Goal: Task Accomplishment & Management: Use online tool/utility

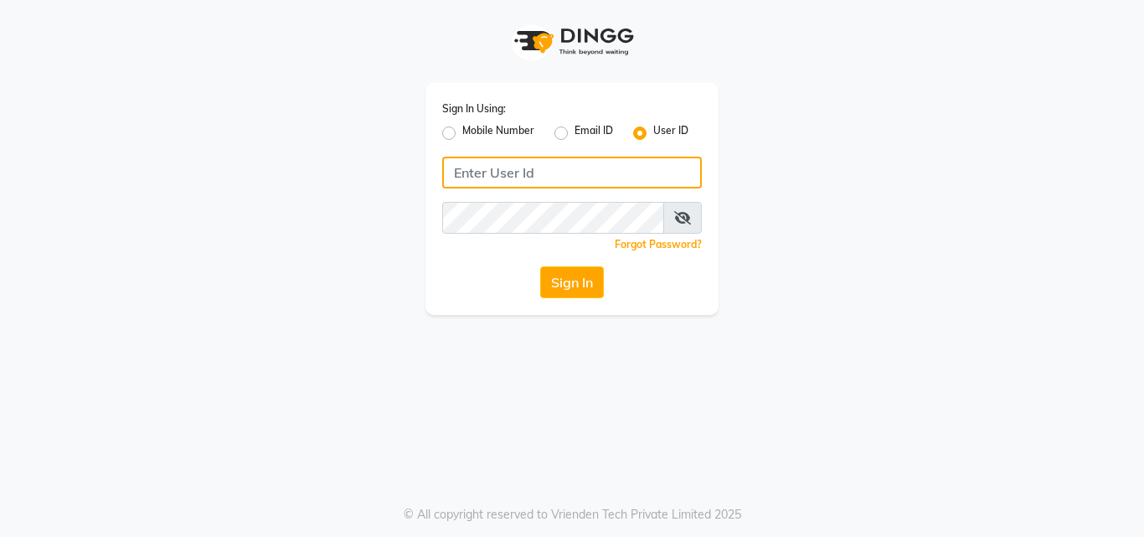
type input "siamspa"
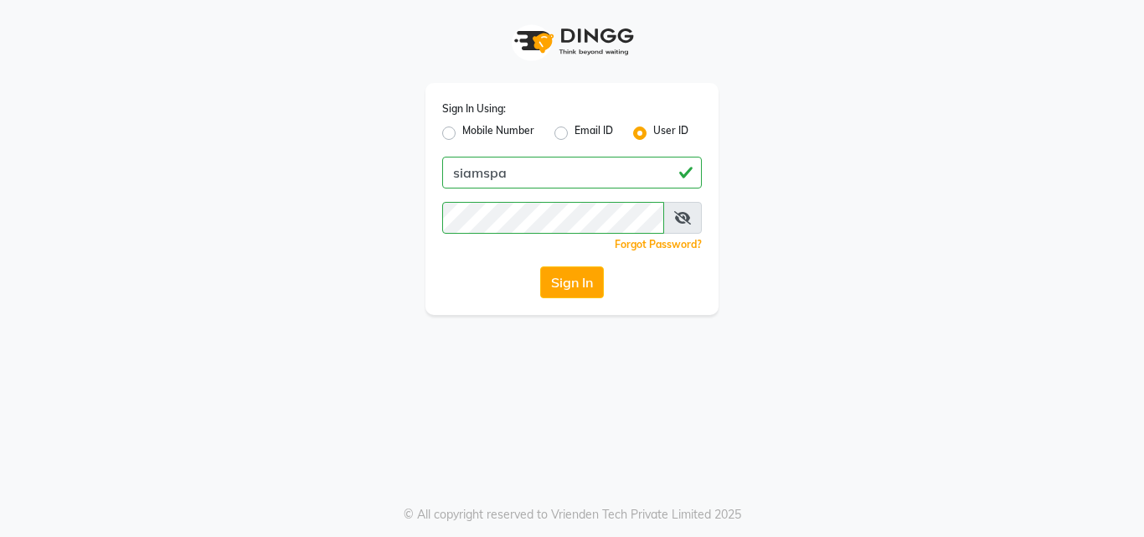
click at [673, 221] on span at bounding box center [682, 218] width 39 height 32
click at [675, 219] on icon at bounding box center [682, 217] width 17 height 13
click at [565, 276] on button "Sign In" at bounding box center [572, 282] width 64 height 32
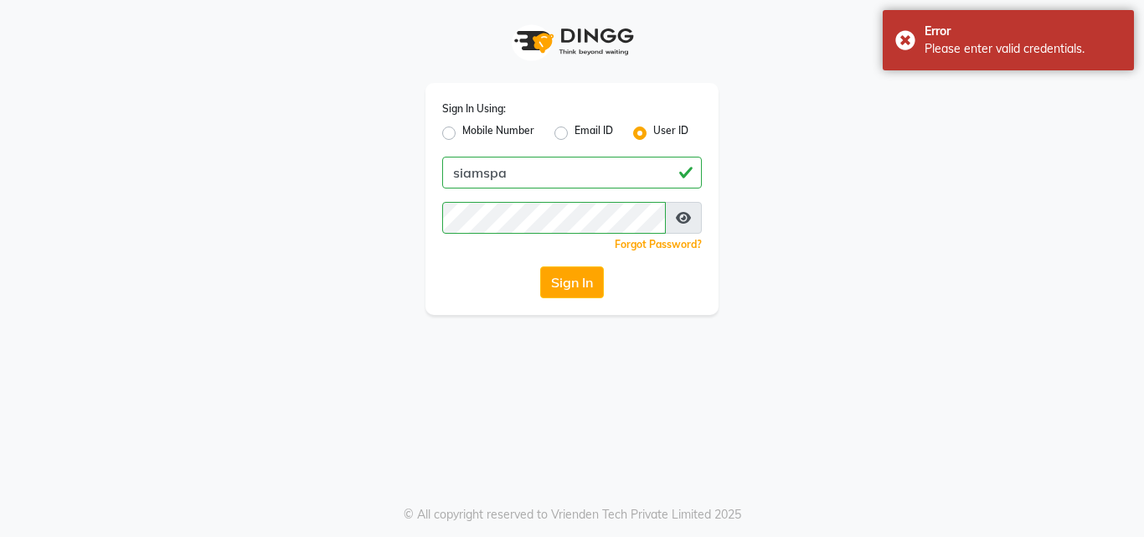
click at [678, 216] on icon at bounding box center [683, 217] width 15 height 13
click at [678, 216] on icon at bounding box center [682, 217] width 17 height 13
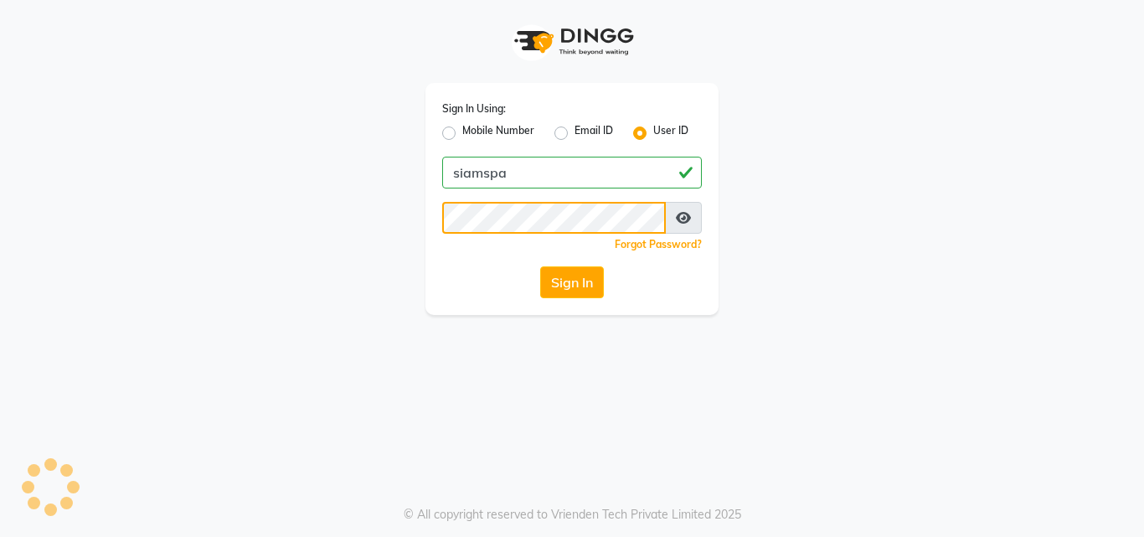
click at [540, 266] on button "Sign In" at bounding box center [572, 282] width 64 height 32
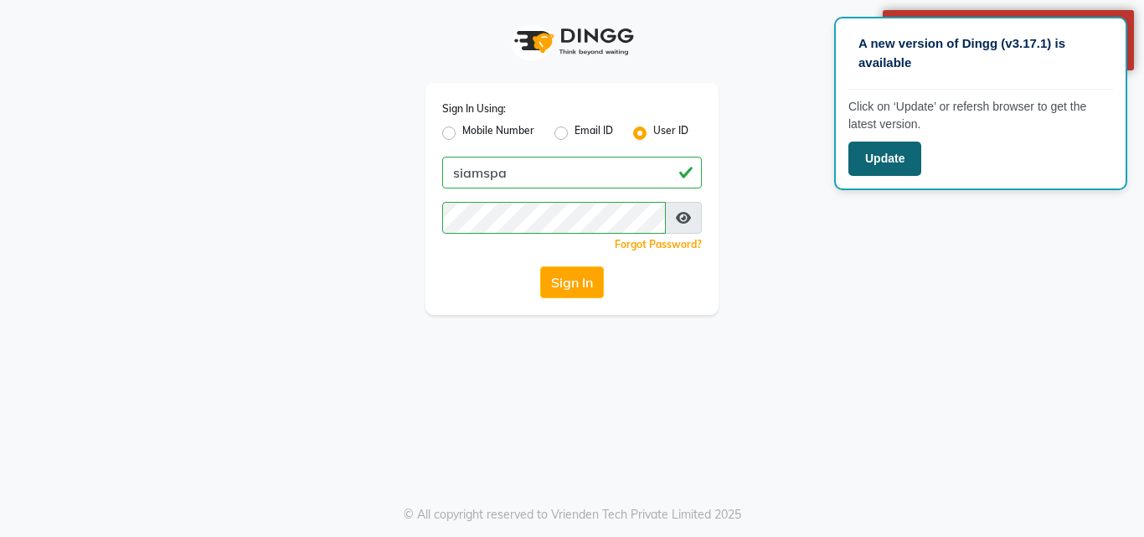
click at [880, 163] on button "Update" at bounding box center [885, 159] width 73 height 34
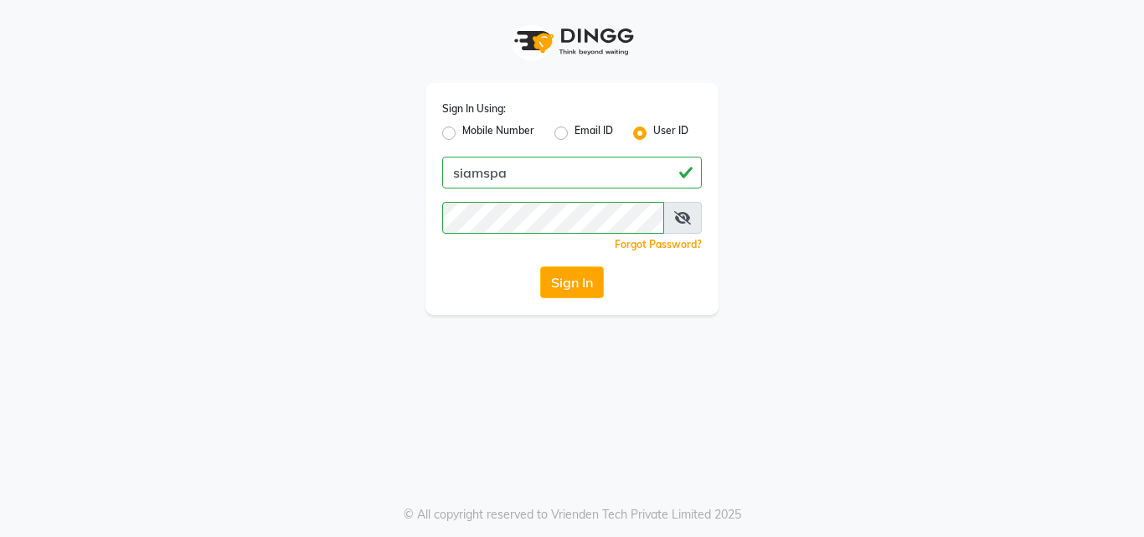
click at [679, 220] on icon at bounding box center [682, 217] width 17 height 13
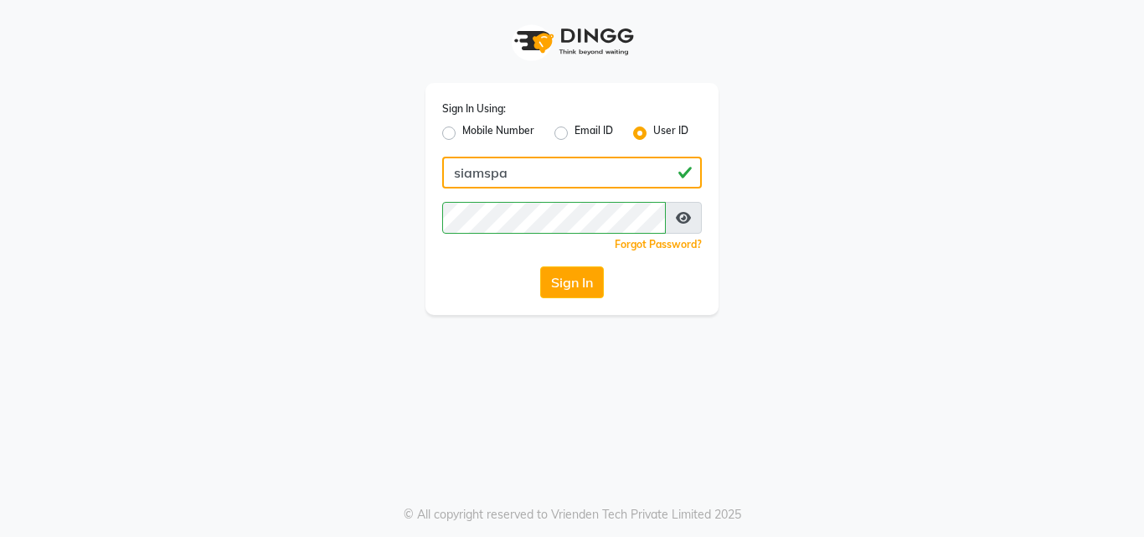
type input "9769443360"
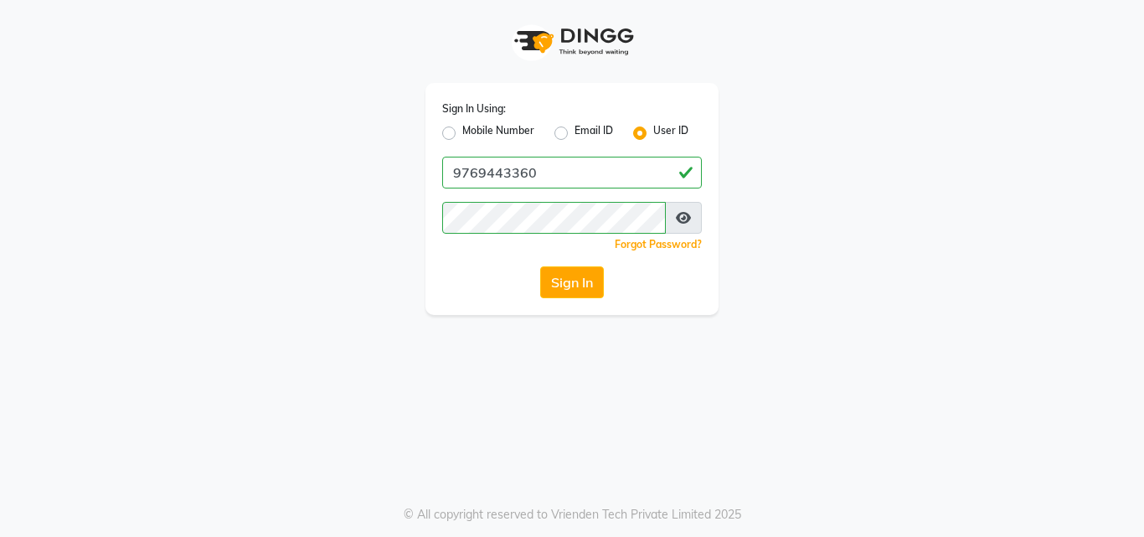
click at [684, 214] on icon at bounding box center [683, 217] width 15 height 13
click at [564, 289] on button "Sign In" at bounding box center [572, 282] width 64 height 32
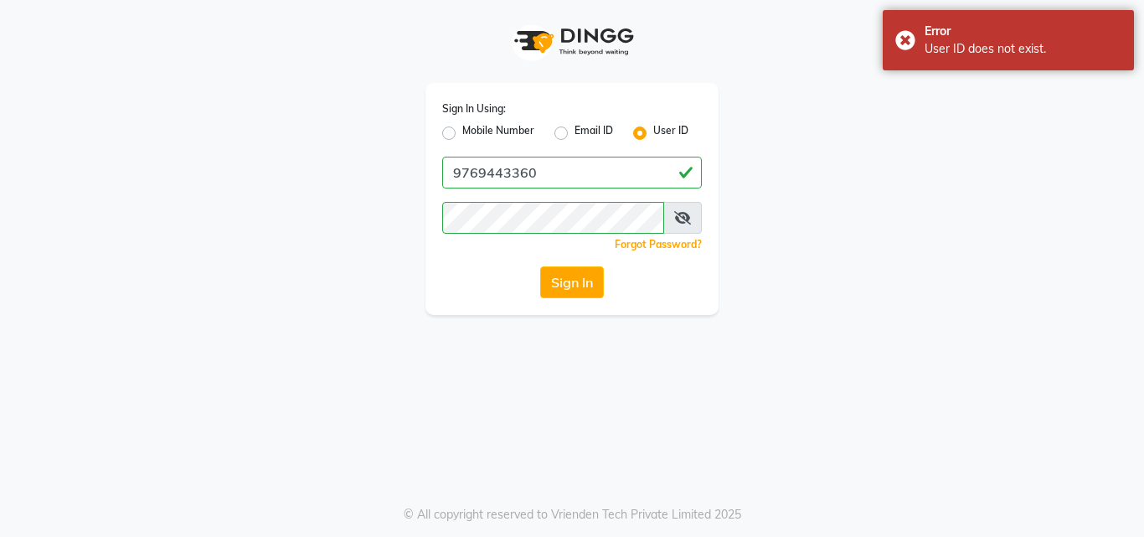
click at [457, 128] on div "Mobile Number" at bounding box center [488, 133] width 92 height 20
click at [462, 134] on label "Mobile Number" at bounding box center [498, 133] width 72 height 20
click at [462, 134] on input "Mobile Number" at bounding box center [467, 128] width 11 height 11
radio input "true"
radio input "false"
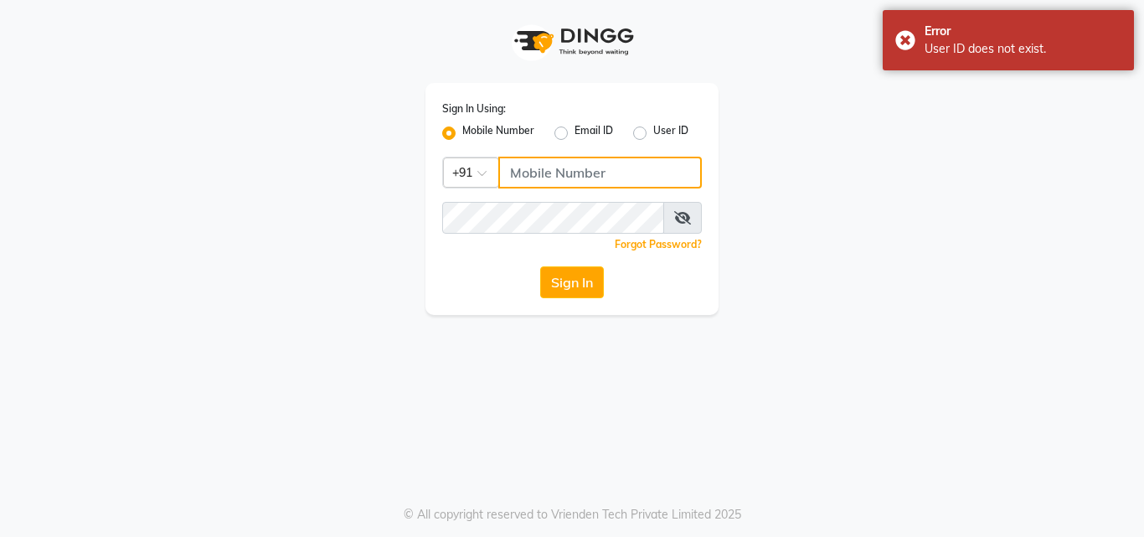
click at [642, 176] on input "Username" at bounding box center [600, 173] width 204 height 32
type input "9769443360"
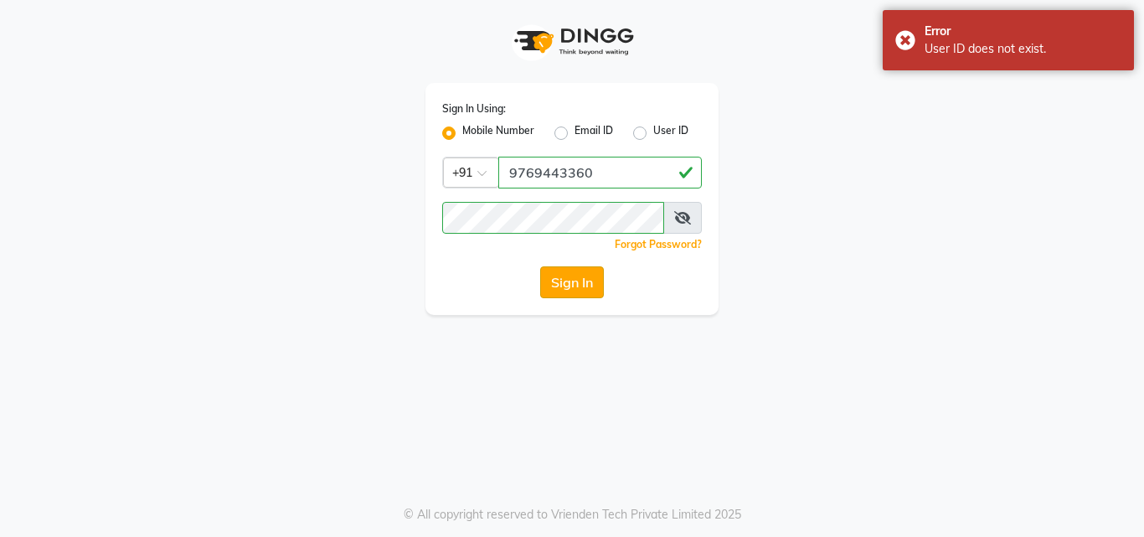
click at [564, 292] on button "Sign In" at bounding box center [572, 282] width 64 height 32
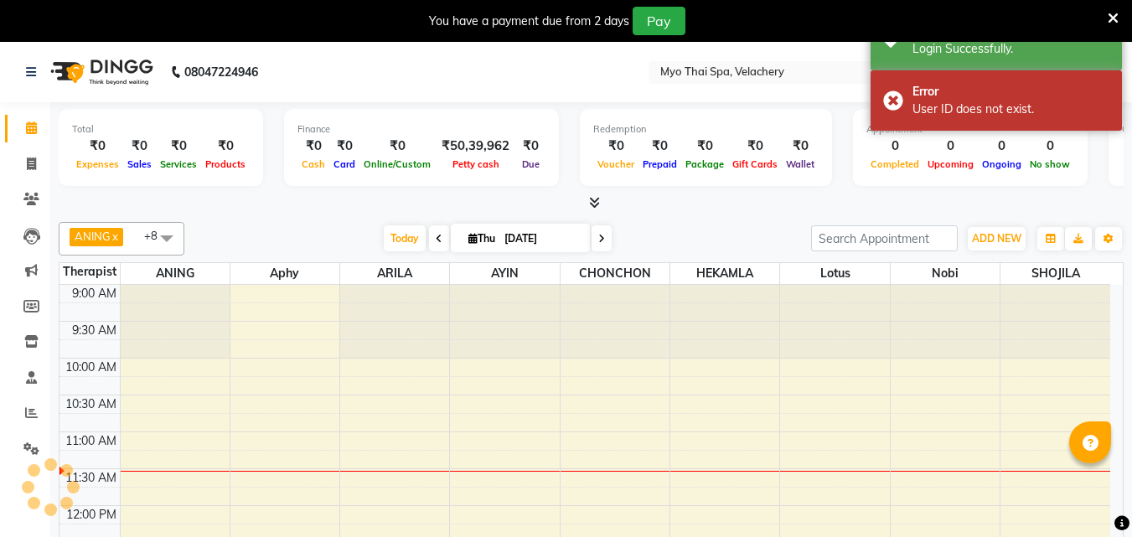
select select "en"
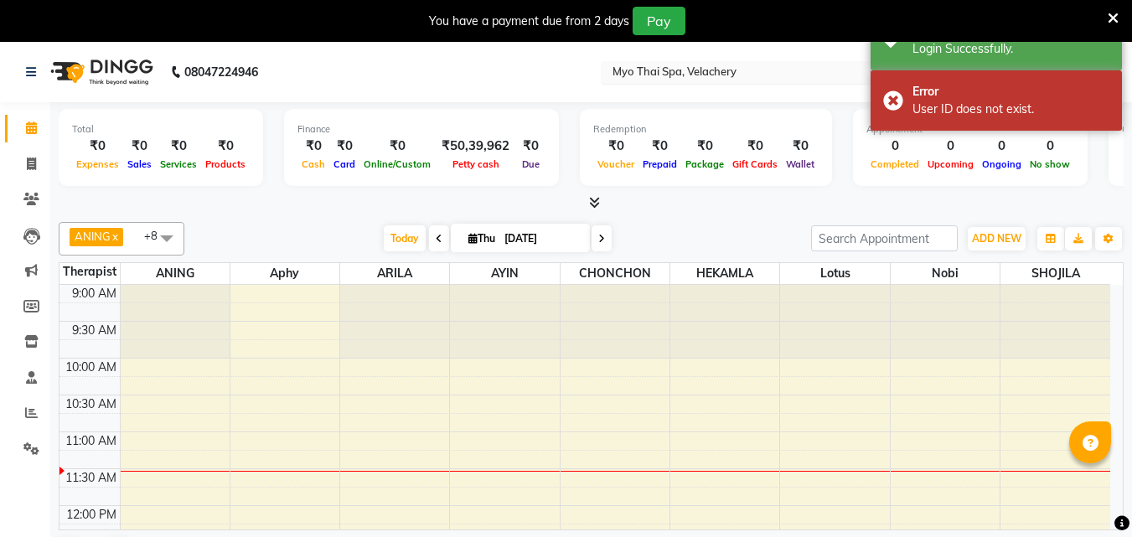
click at [798, 77] on input "text" at bounding box center [730, 73] width 243 height 17
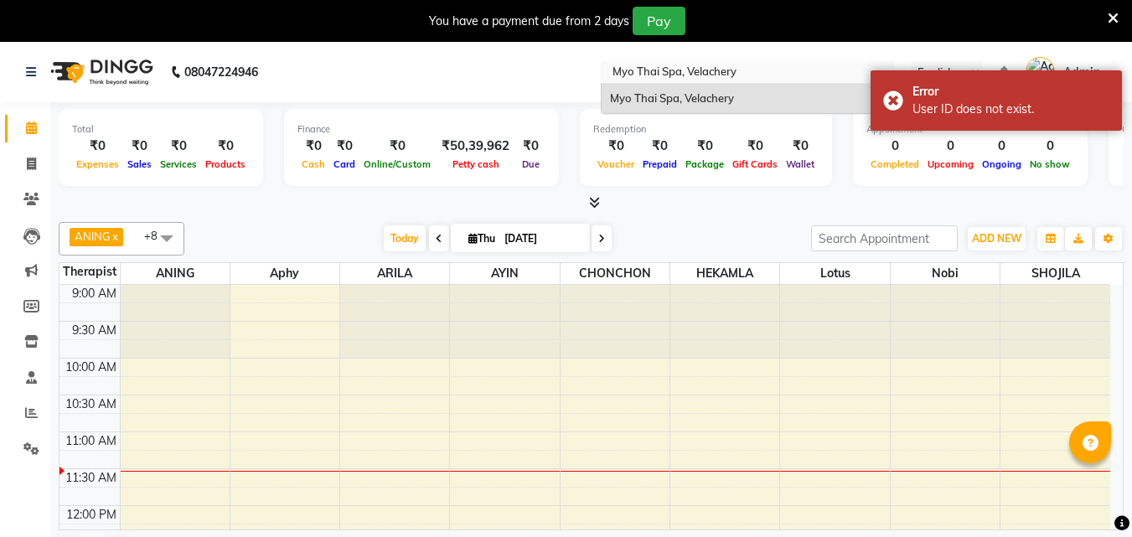
click at [798, 77] on input "text" at bounding box center [730, 73] width 243 height 17
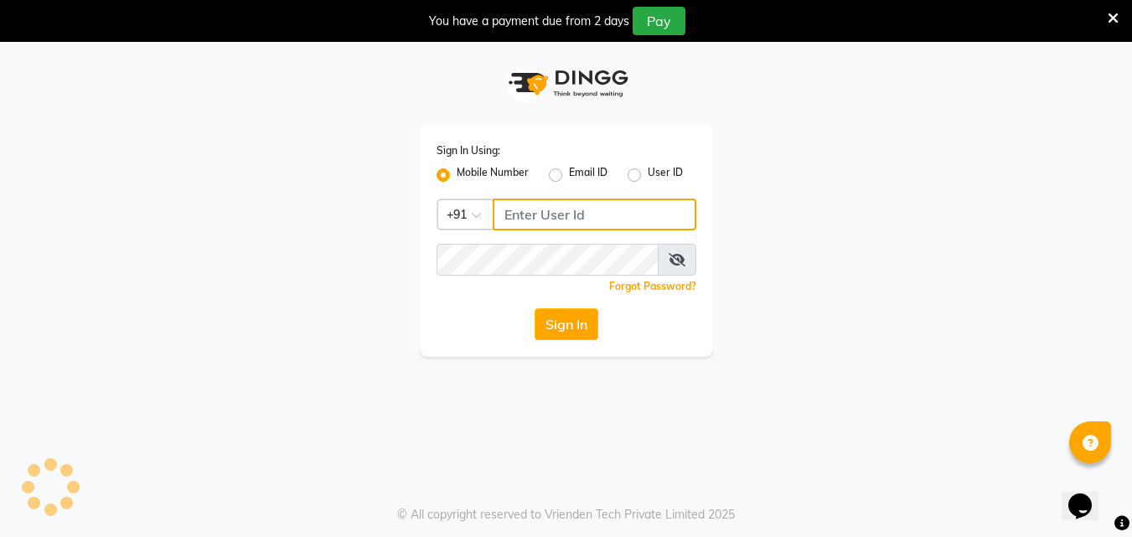
type input "9769443360"
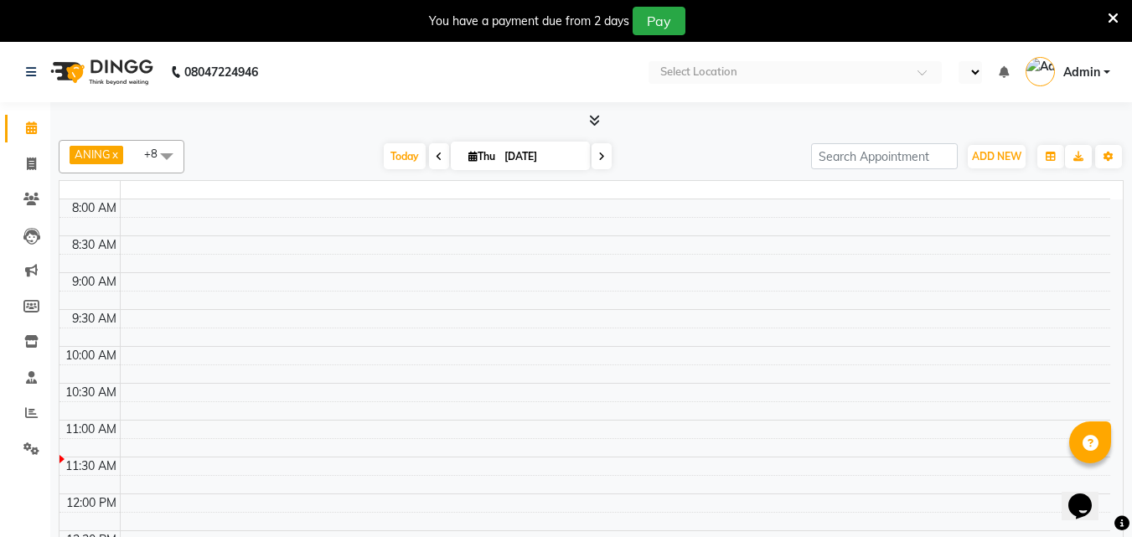
select select "en"
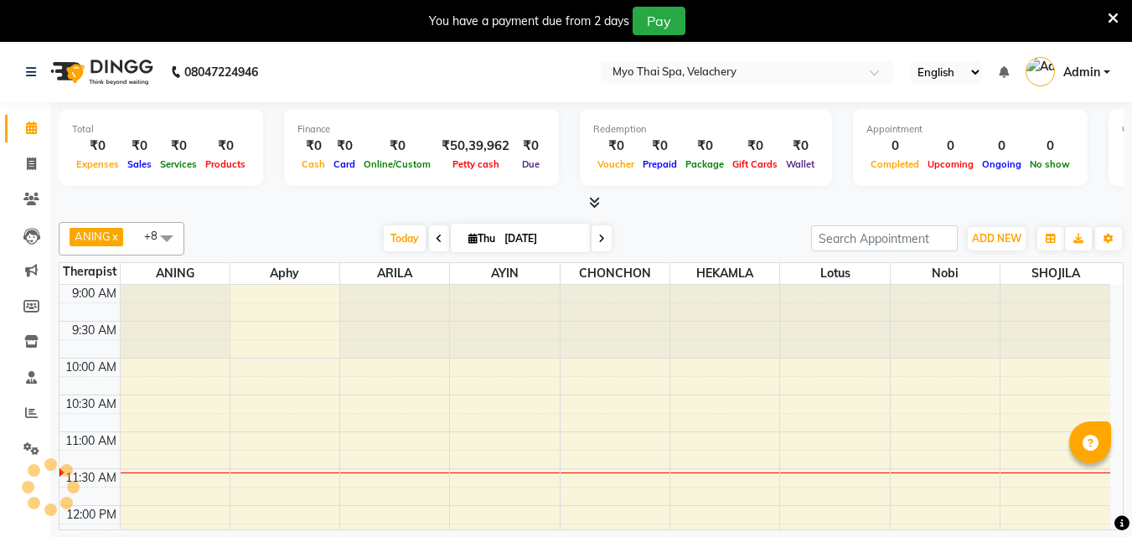
click at [1102, 73] on link "Admin" at bounding box center [1067, 73] width 85 height 28
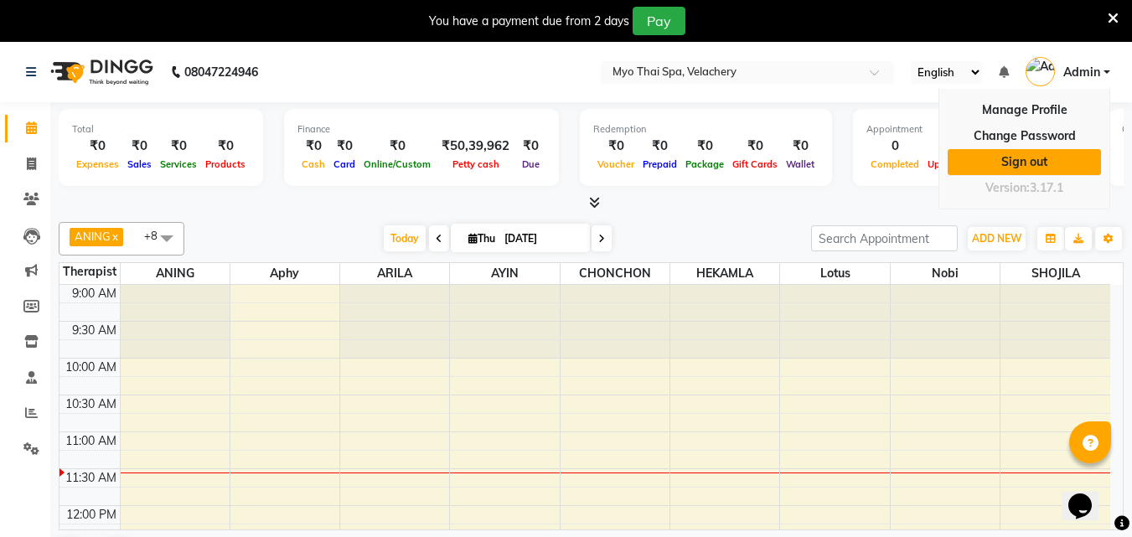
click at [1025, 156] on link "Sign out" at bounding box center [1023, 162] width 153 height 26
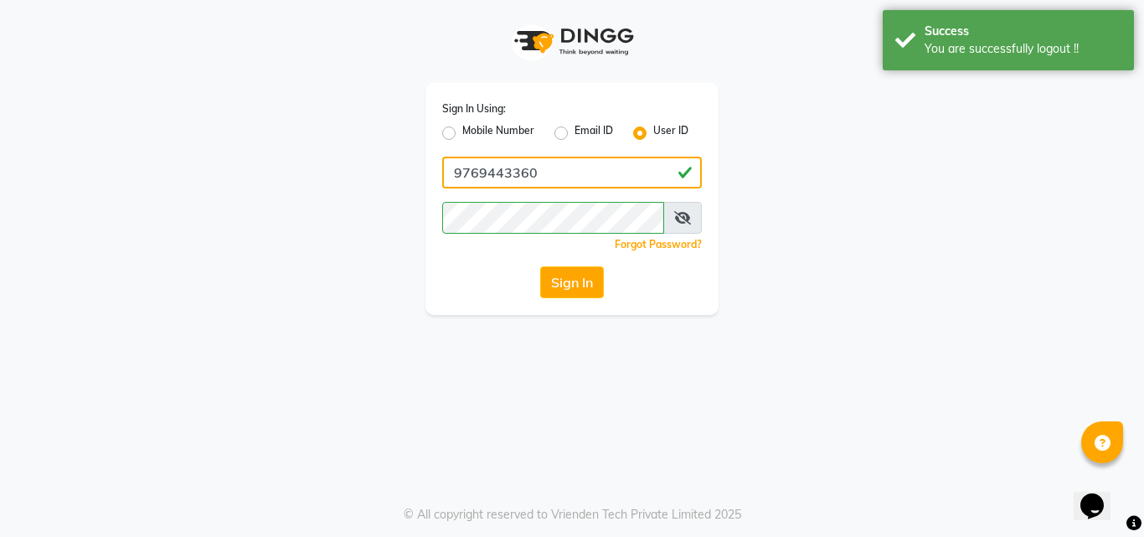
click at [617, 168] on input "9769443360" at bounding box center [572, 173] width 260 height 32
type input "siamspa"
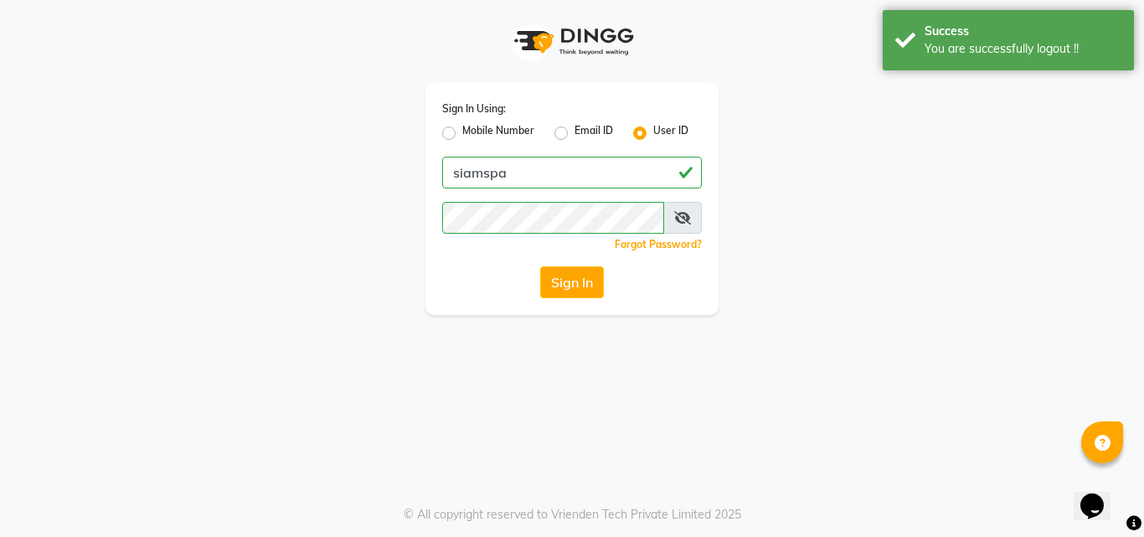
click at [672, 215] on span at bounding box center [682, 218] width 39 height 32
click at [684, 214] on icon at bounding box center [682, 217] width 17 height 13
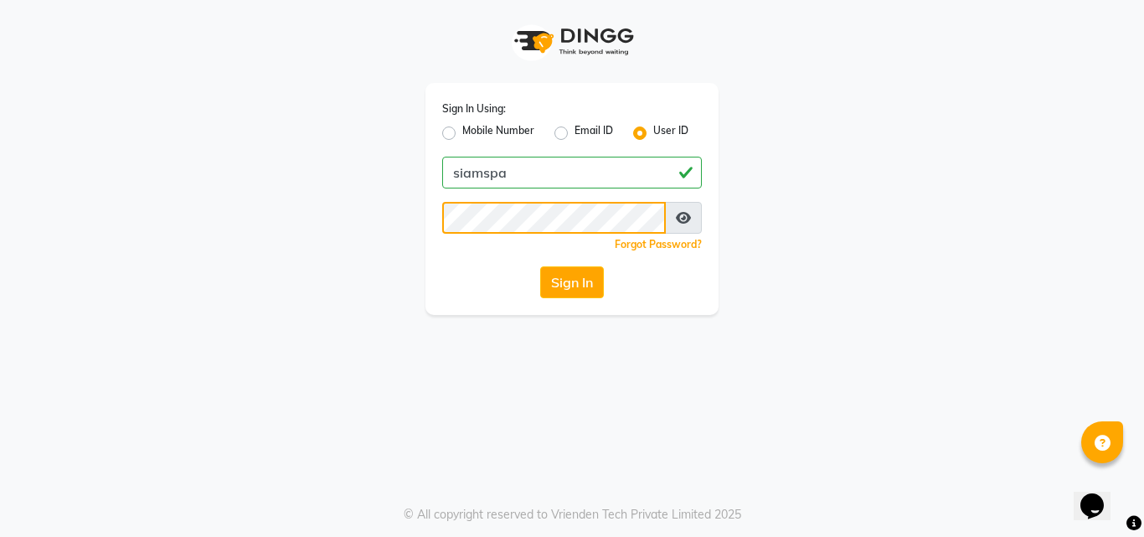
click at [540, 266] on button "Sign In" at bounding box center [572, 282] width 64 height 32
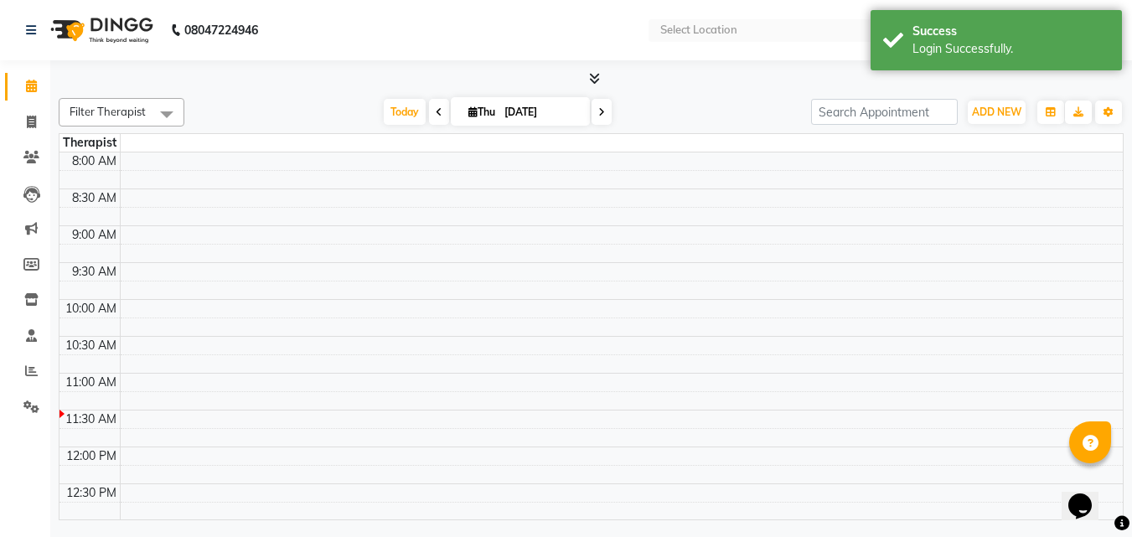
select select "en"
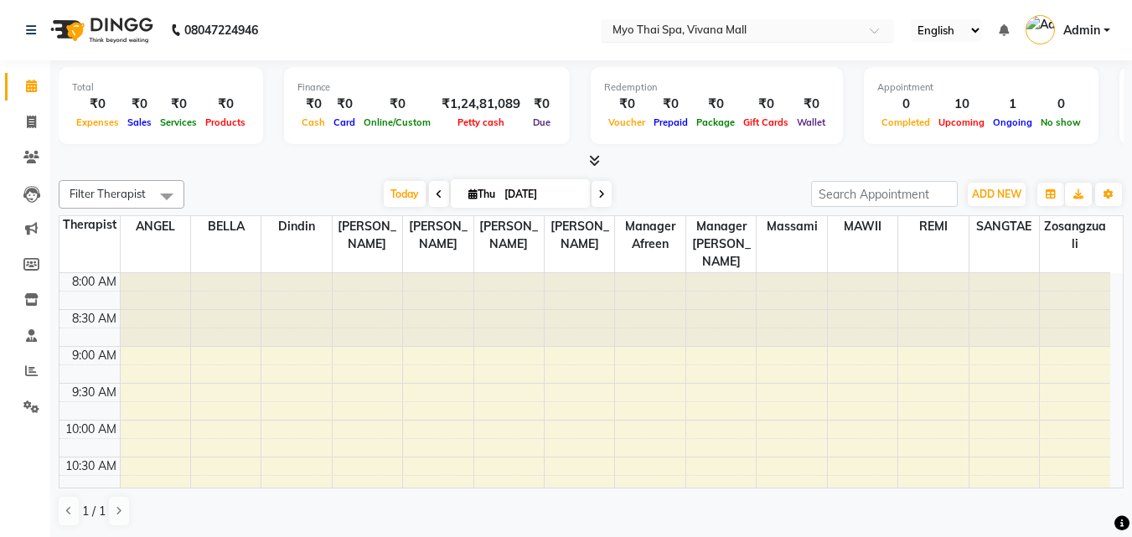
click at [773, 29] on input "text" at bounding box center [730, 31] width 243 height 17
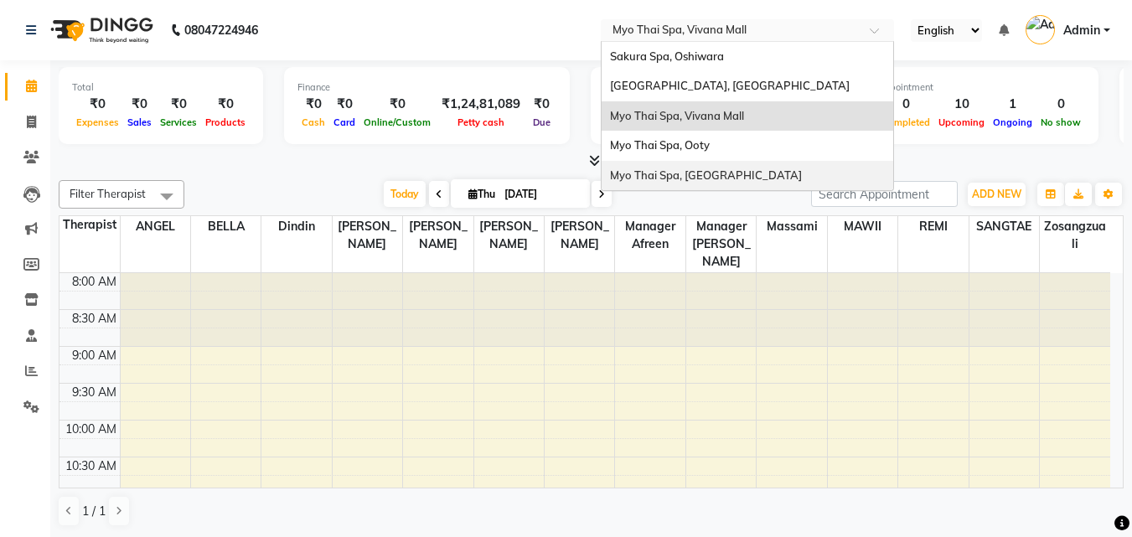
click at [739, 164] on div "Myo Thai Spa, [GEOGRAPHIC_DATA]" at bounding box center [747, 176] width 292 height 30
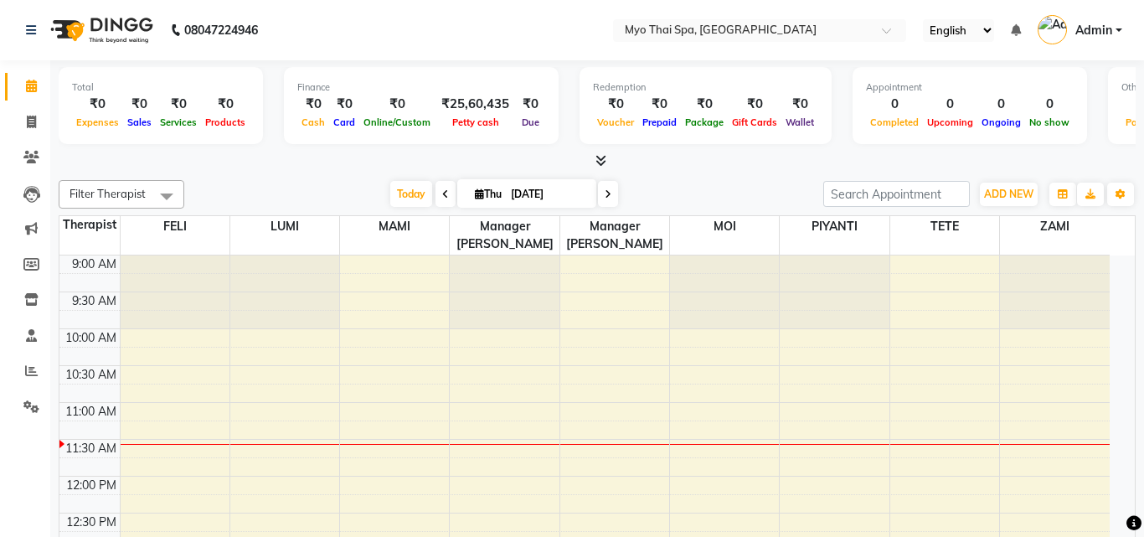
select select "en"
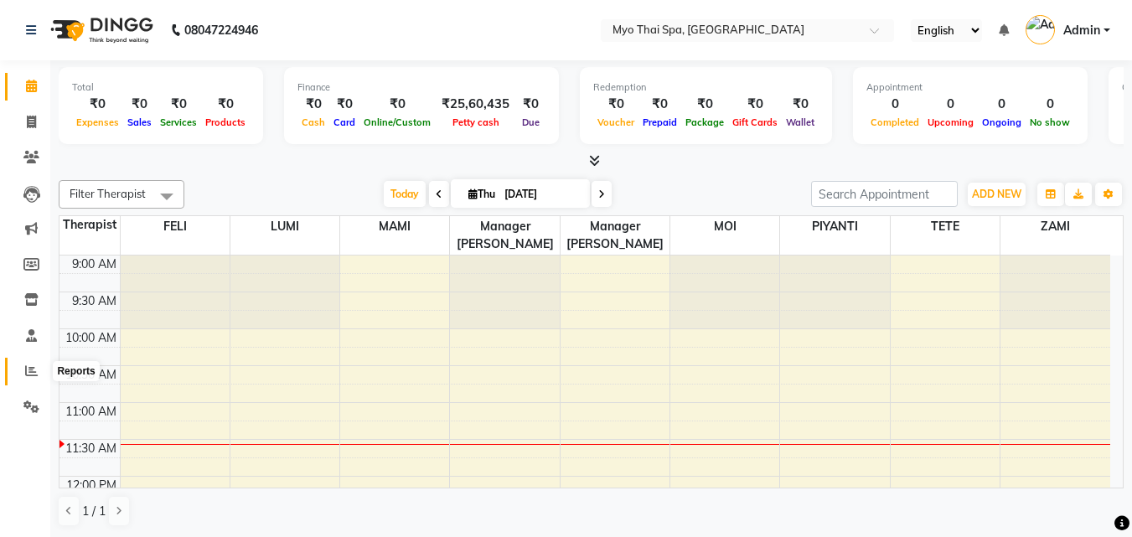
click at [28, 374] on icon at bounding box center [31, 370] width 13 height 13
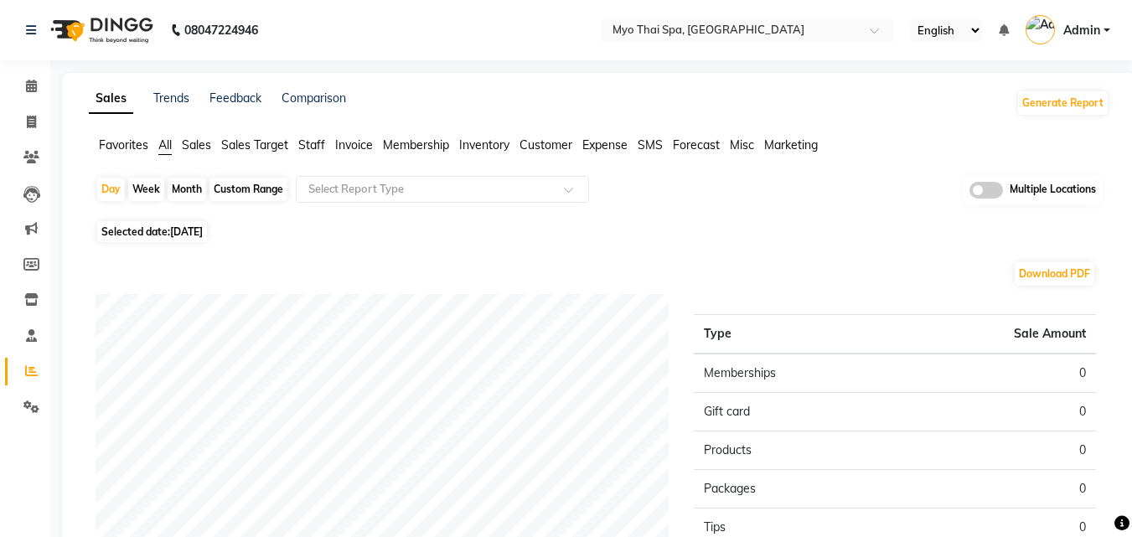
click at [346, 150] on span "Invoice" at bounding box center [354, 144] width 38 height 15
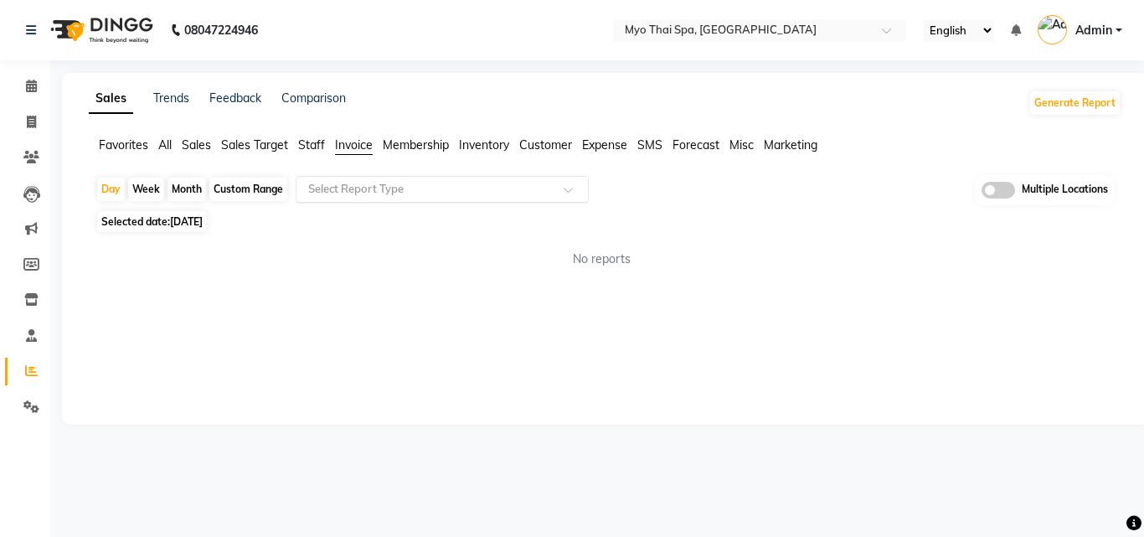
click at [363, 200] on div "Select Report Type" at bounding box center [442, 189] width 293 height 27
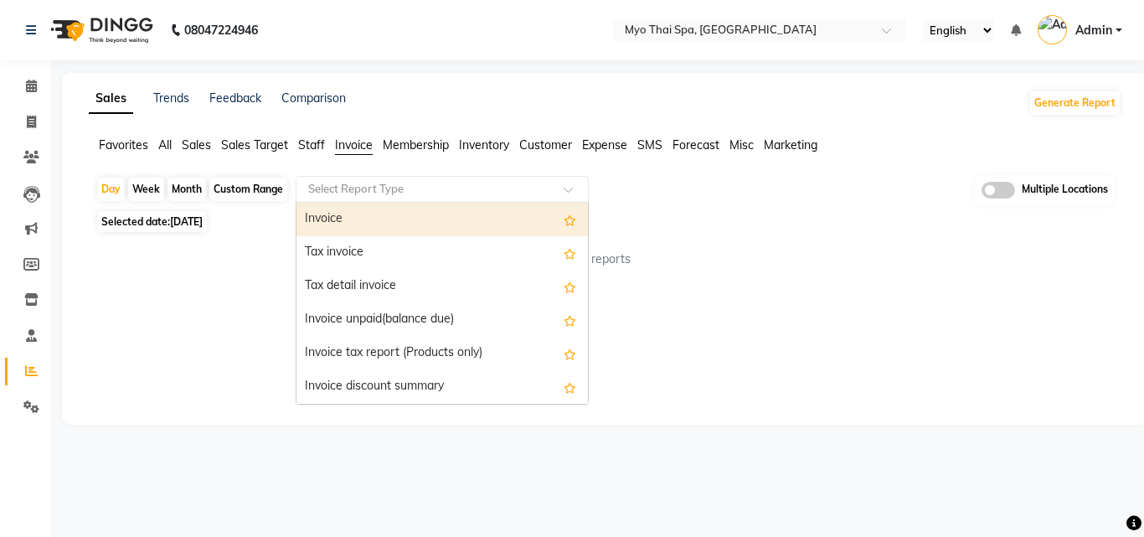
click at [311, 143] on span "Staff" at bounding box center [311, 144] width 27 height 15
click at [354, 183] on input "text" at bounding box center [425, 189] width 241 height 17
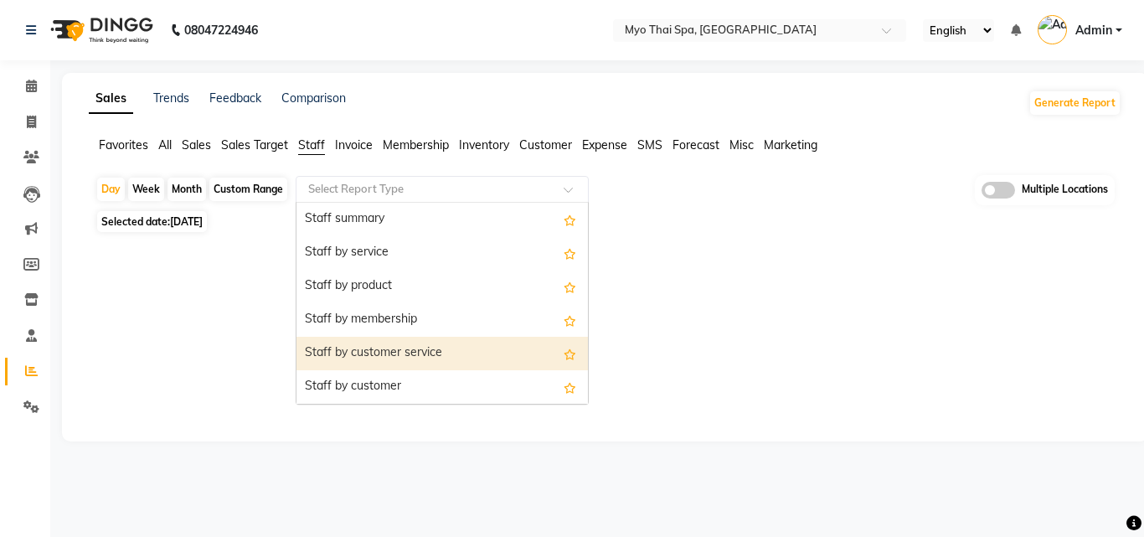
click at [397, 363] on div "Staff by customer service" at bounding box center [443, 354] width 292 height 34
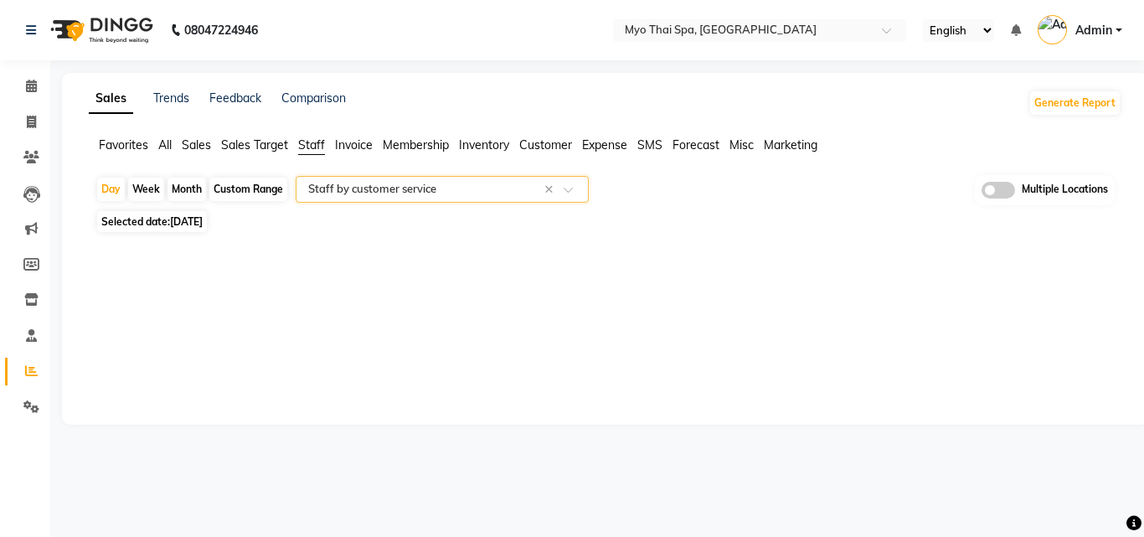
click at [181, 199] on div "Month" at bounding box center [187, 189] width 39 height 23
select select "9"
select select "2025"
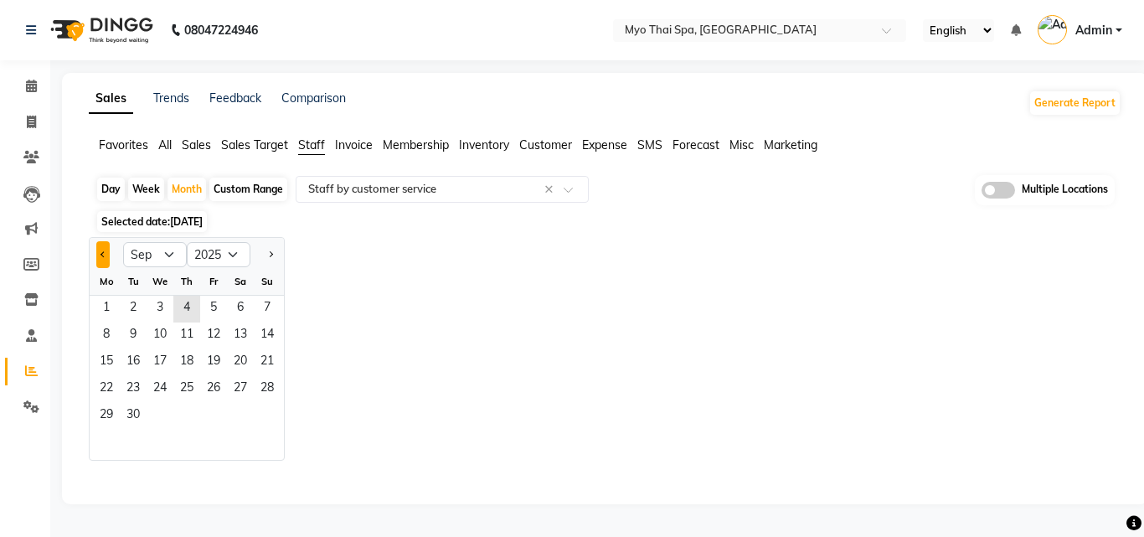
click at [106, 256] on button "Previous month" at bounding box center [102, 254] width 13 height 27
select select "8"
click at [214, 312] on span "1" at bounding box center [213, 309] width 27 height 27
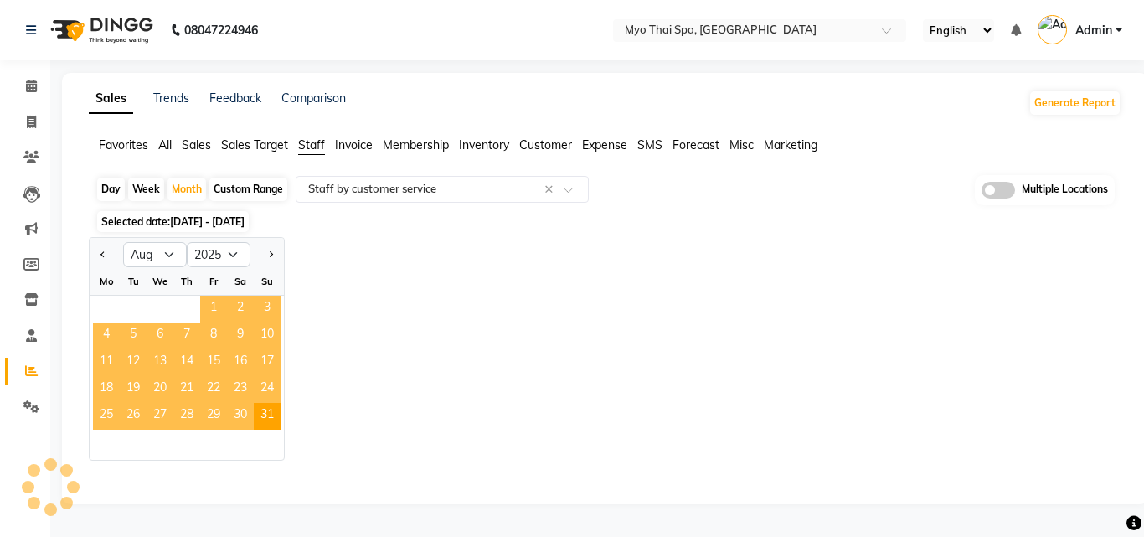
select select "full_report"
select select "csv"
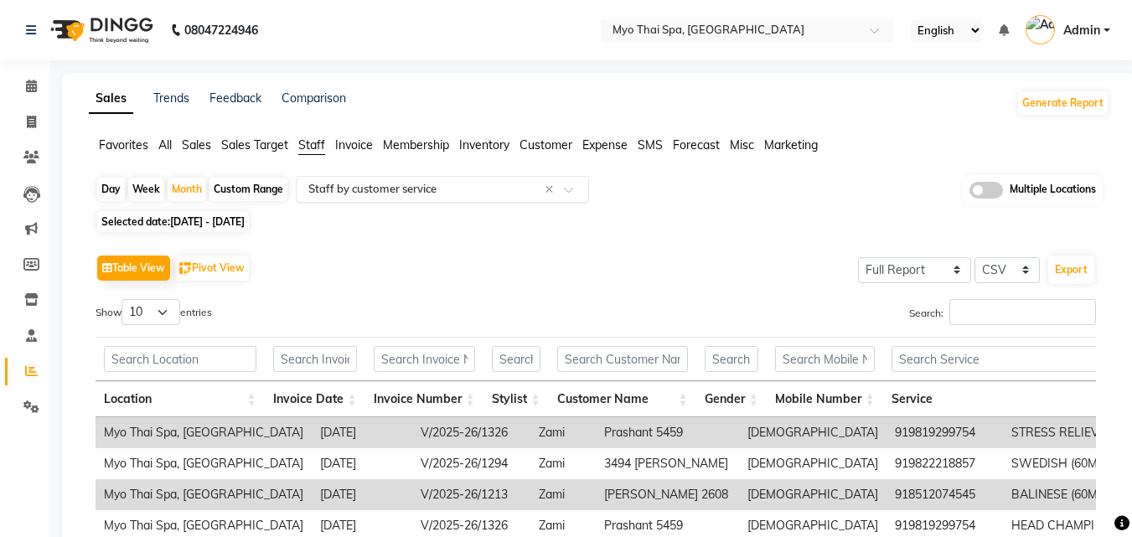
click at [472, 183] on input "text" at bounding box center [425, 189] width 241 height 17
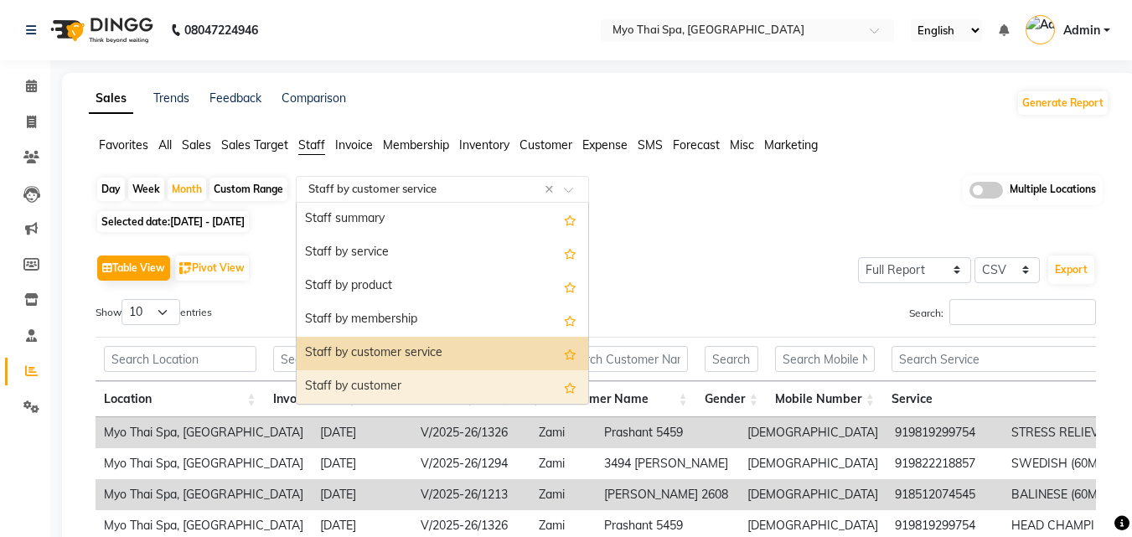
click at [408, 371] on div "Staff by customer" at bounding box center [443, 387] width 292 height 34
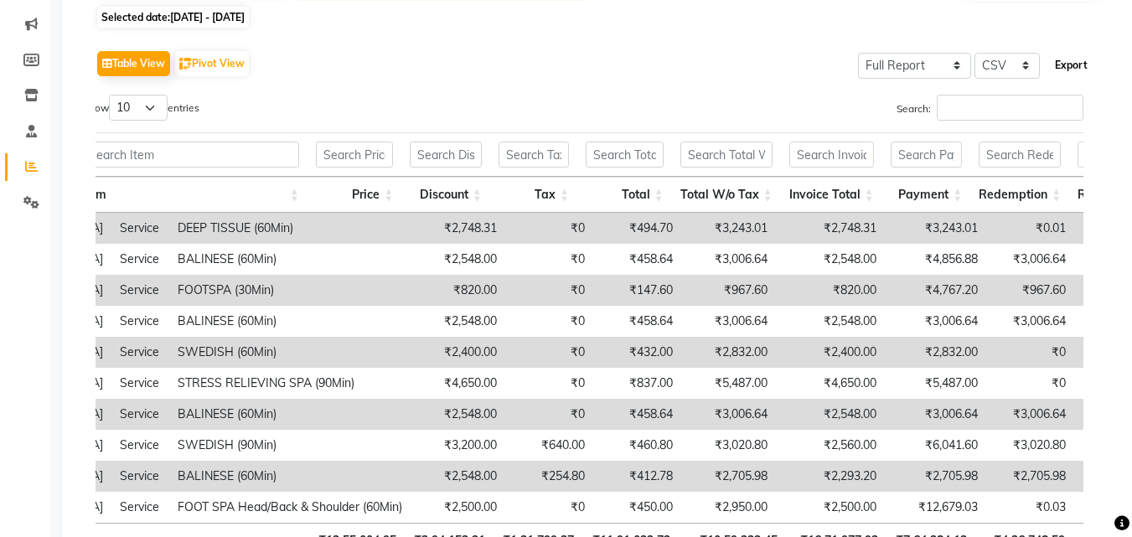
click at [1068, 62] on button "Export" at bounding box center [1071, 65] width 46 height 28
